Goal: Connect with others: Participate in discussion

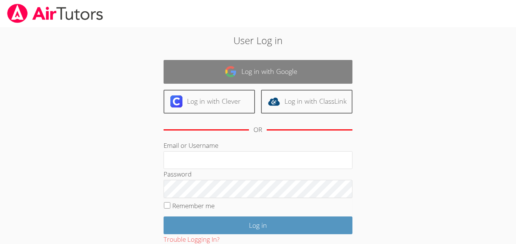
click at [233, 80] on link "Log in with Google" at bounding box center [258, 72] width 189 height 24
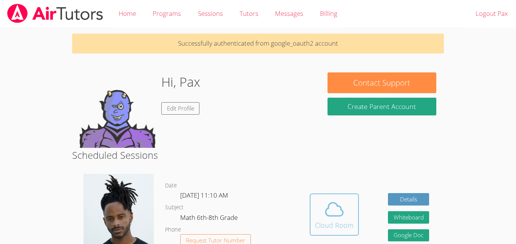
click at [336, 196] on button "Cloud Room" at bounding box center [334, 215] width 49 height 42
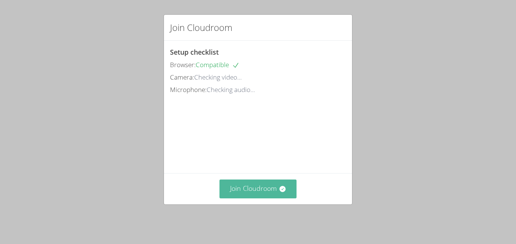
click at [261, 184] on button "Join Cloudroom" at bounding box center [258, 189] width 77 height 19
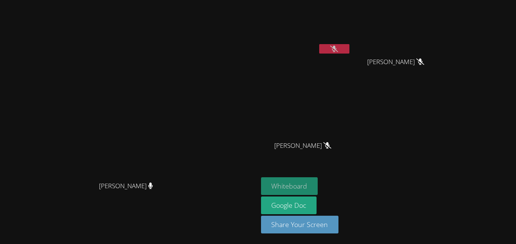
click at [318, 186] on button "Whiteboard" at bounding box center [289, 187] width 57 height 18
click at [349, 54] on div at bounding box center [334, 49] width 30 height 11
click at [349, 50] on button at bounding box center [334, 48] width 30 height 9
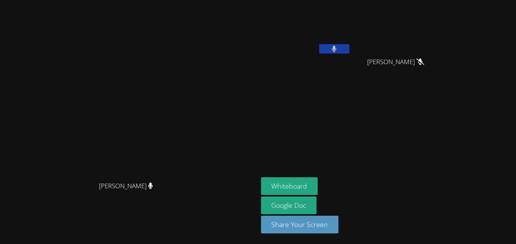
click at [337, 51] on icon at bounding box center [334, 49] width 5 height 6
